Goal: Navigation & Orientation: Find specific page/section

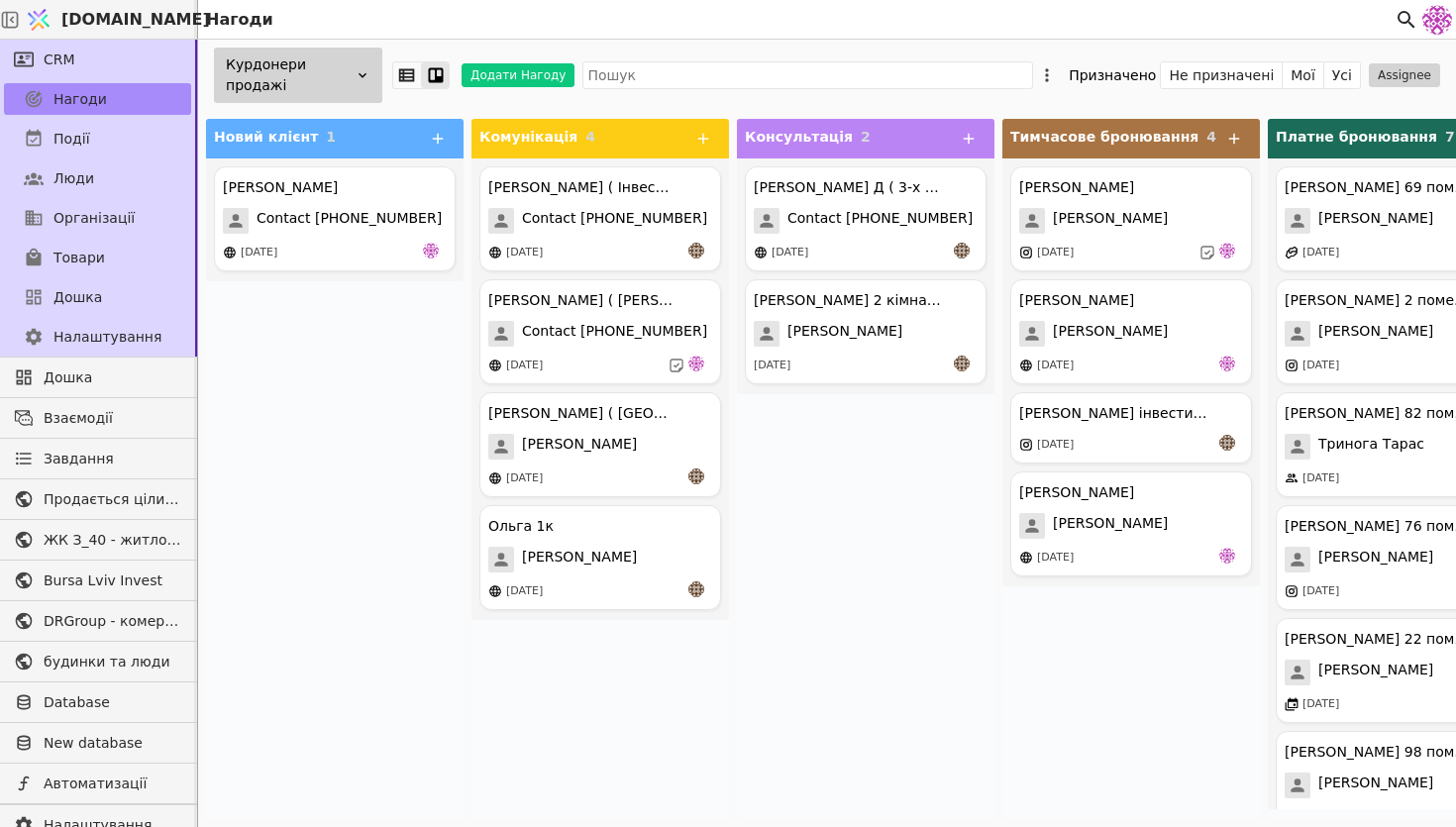
click at [344, 103] on div "Курдонери продажі Додати Нагоду Призначено Не призначені Мої Усі Assignee" at bounding box center [826, 75] width 1258 height 71
click at [349, 92] on div "Курдонери продажі" at bounding box center [298, 76] width 169 height 56
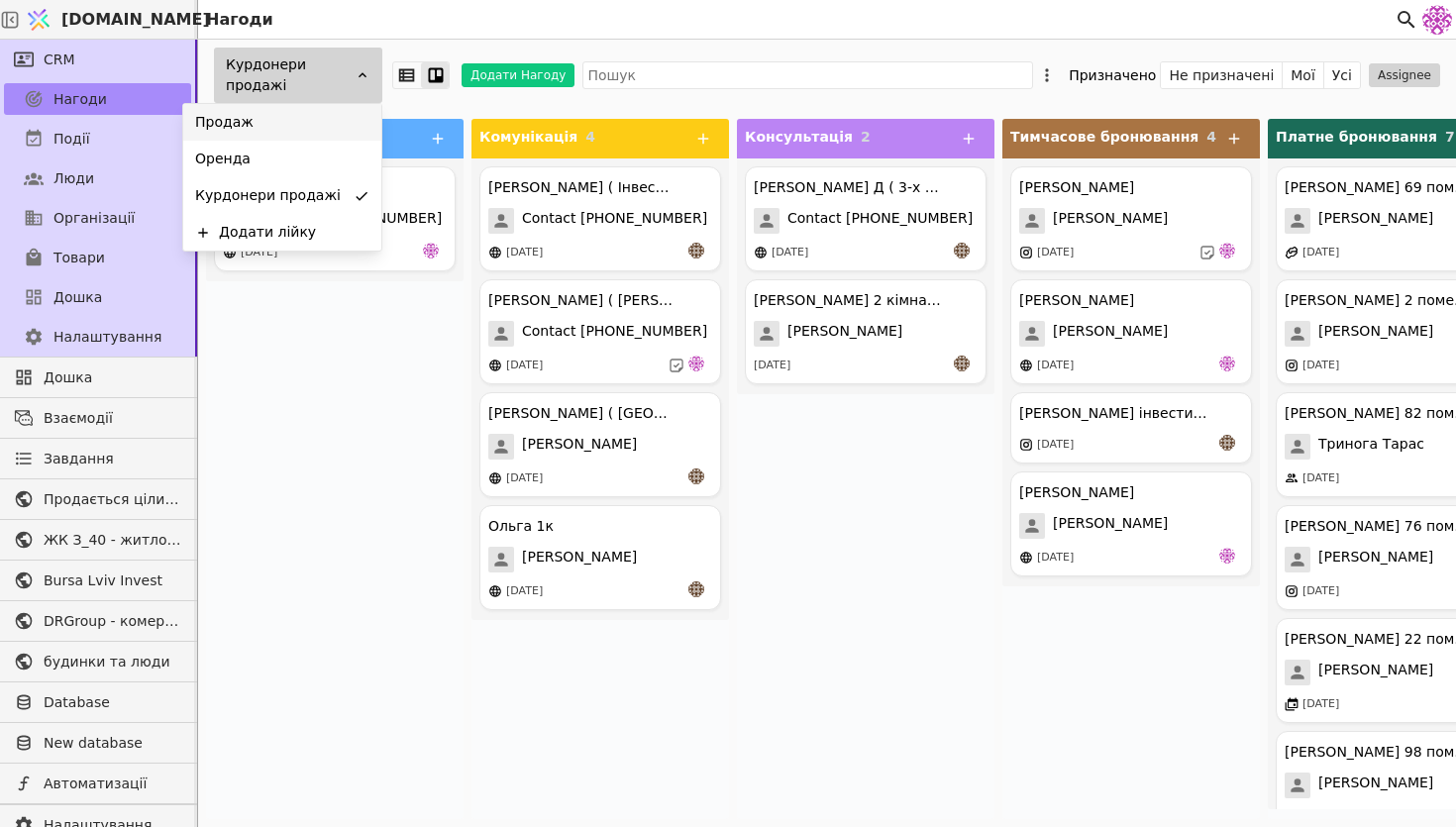
click at [343, 106] on div "Продаж" at bounding box center [282, 122] width 198 height 37
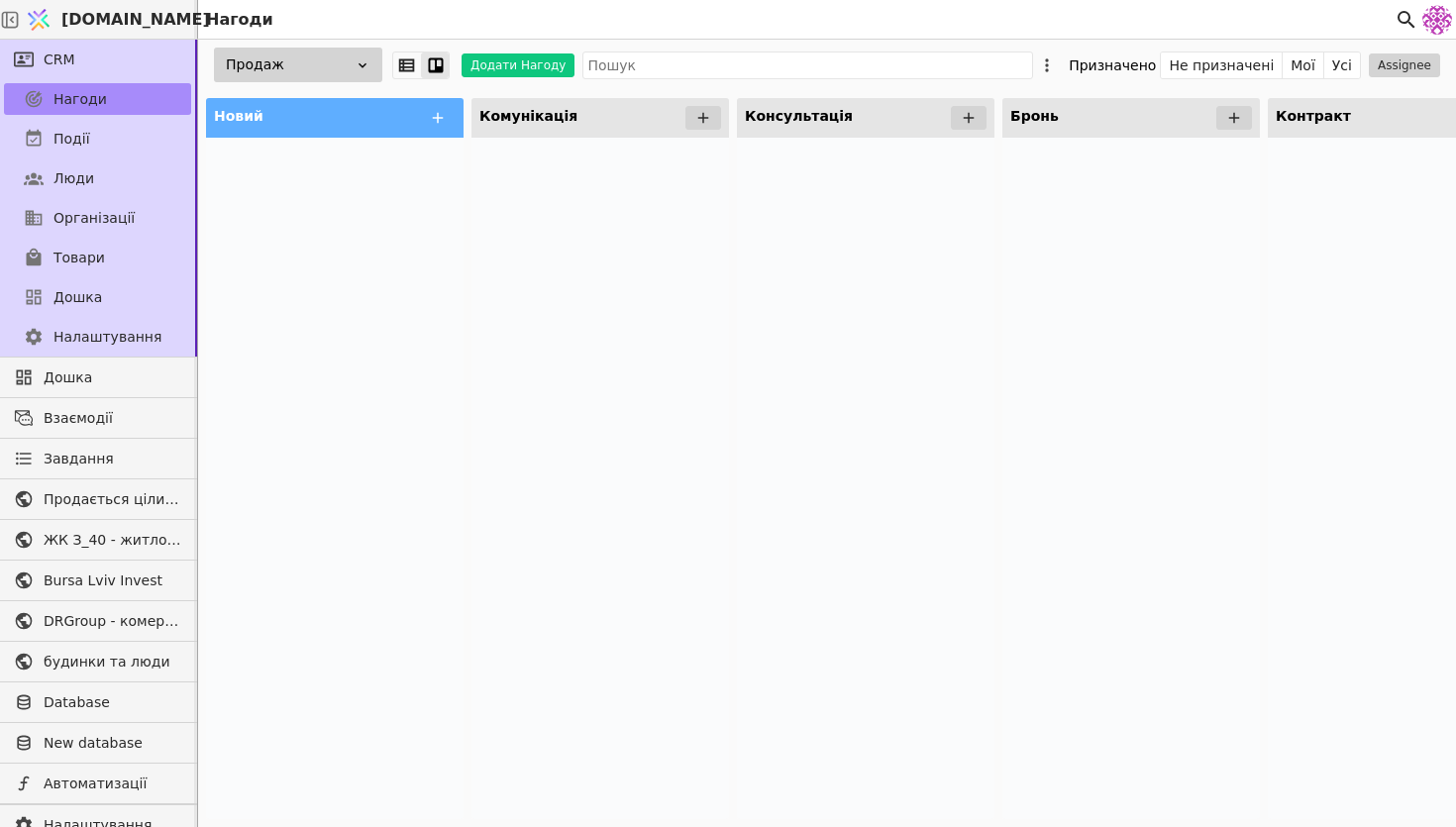
click at [83, 20] on link "[DOMAIN_NAME]" at bounding box center [109, 20] width 178 height 38
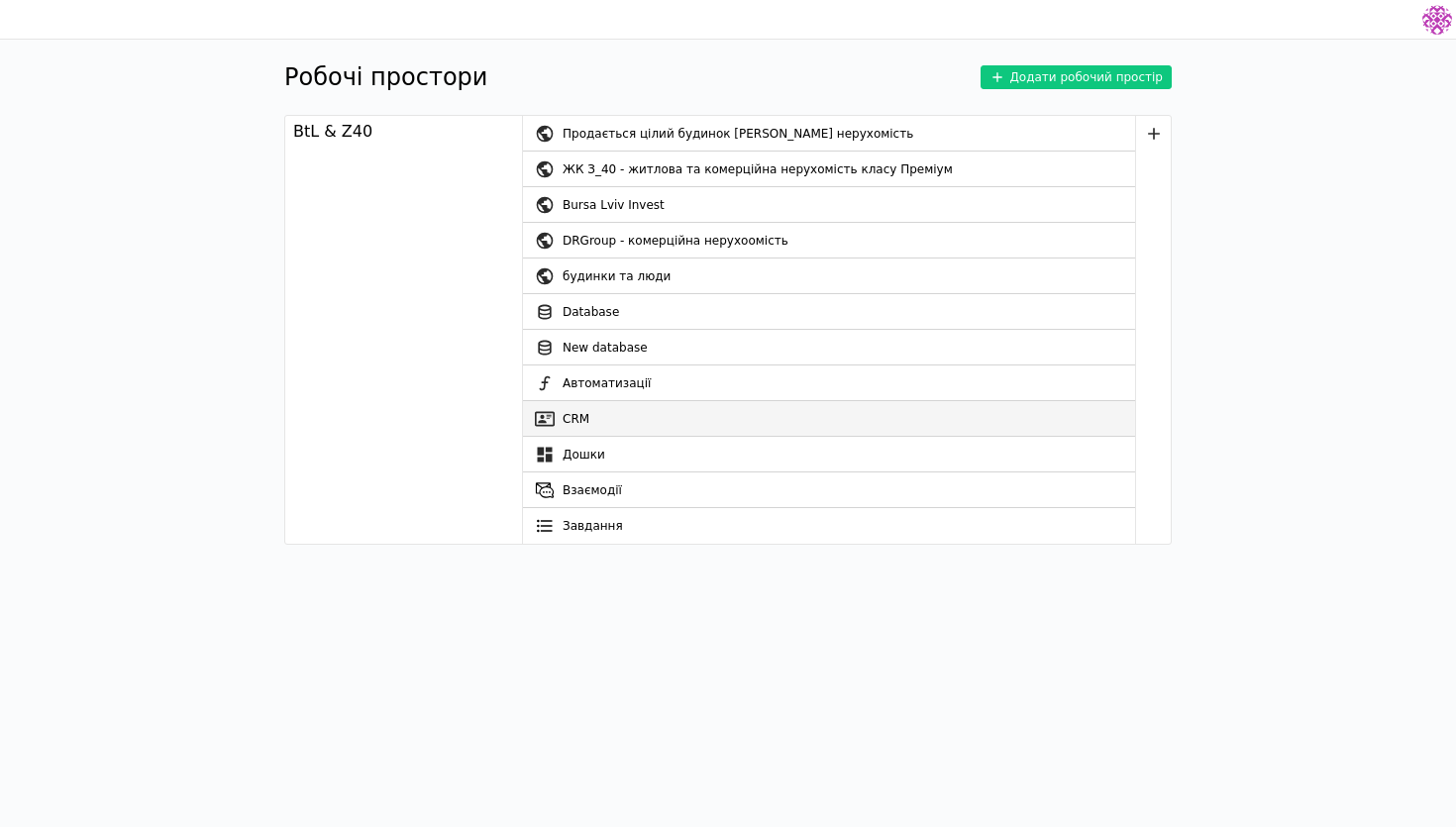
click at [632, 412] on link "CRM" at bounding box center [828, 418] width 613 height 36
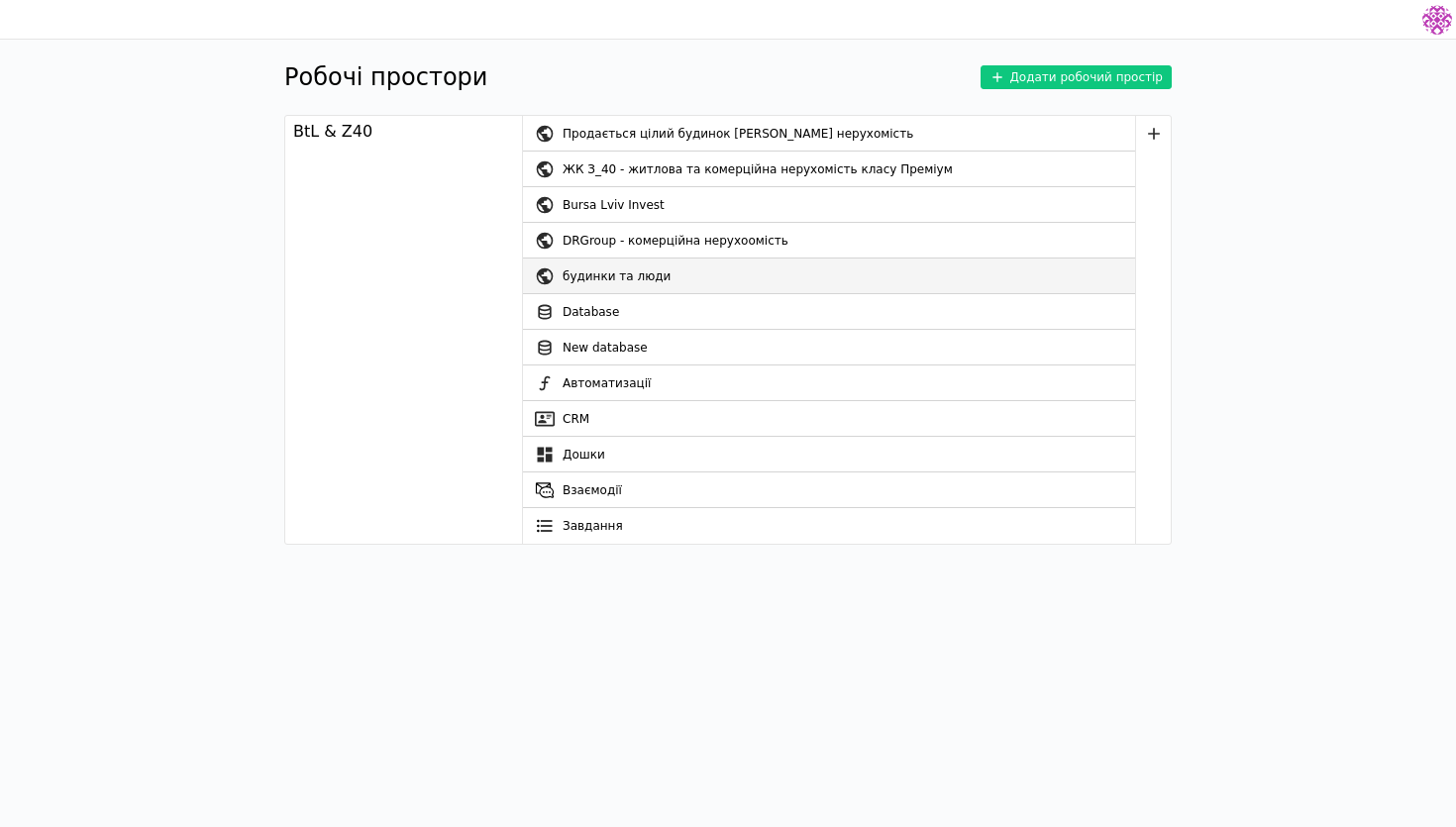
click at [687, 267] on div "будинки та люди" at bounding box center [848, 277] width 573 height 36
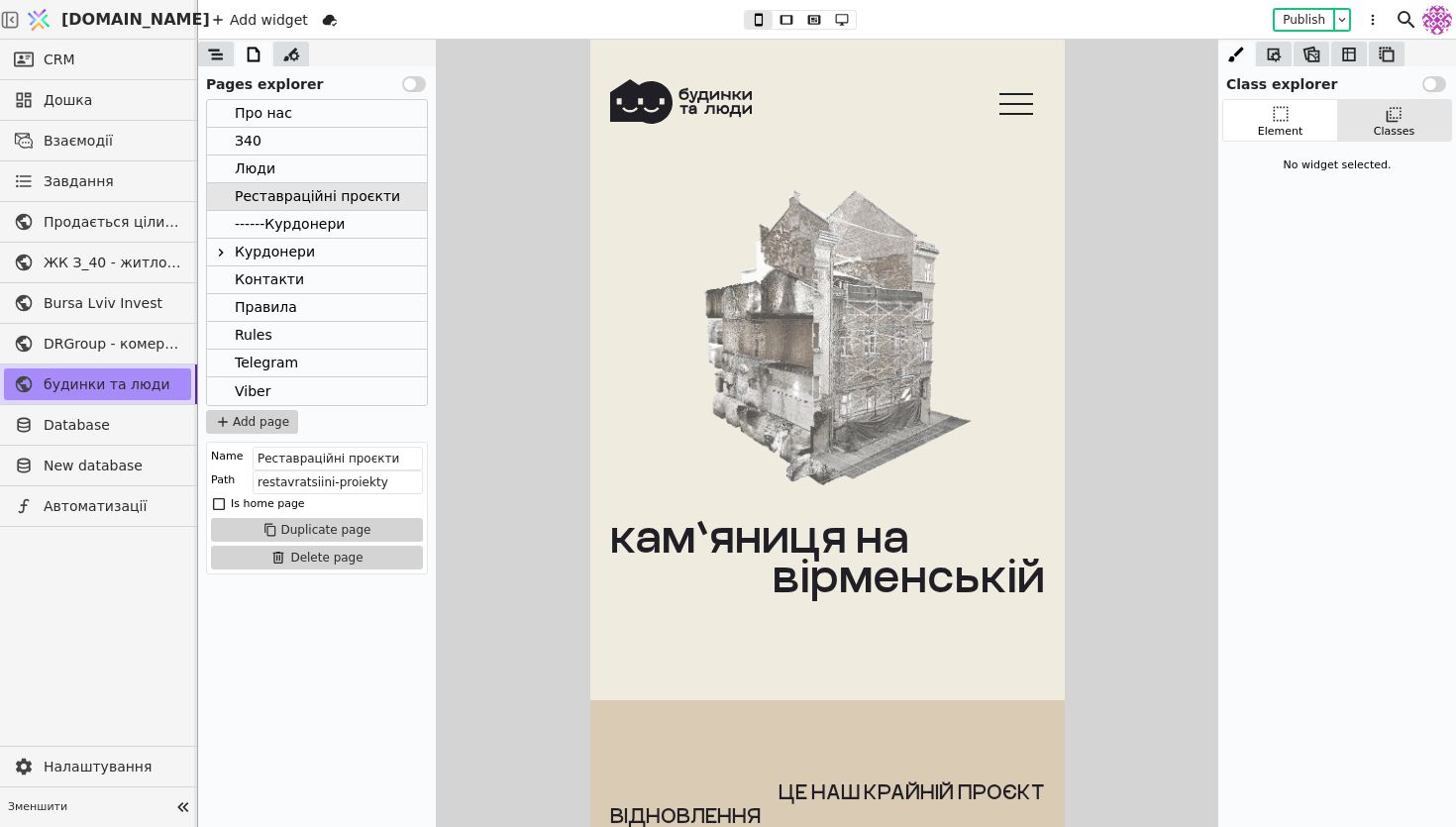
click at [289, 174] on div "Люди" at bounding box center [317, 170] width 220 height 28
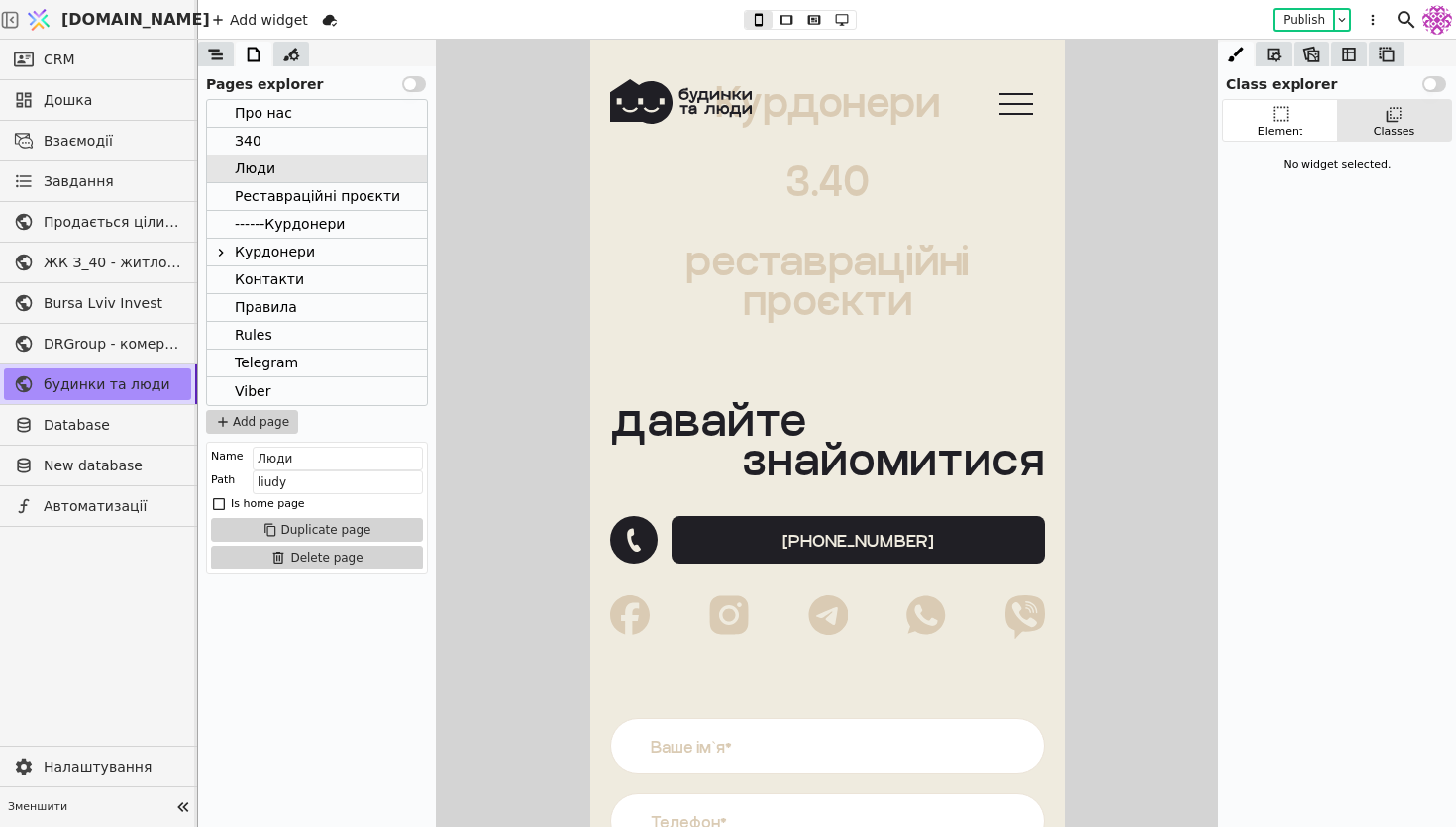
scroll to position [2442, 0]
